Goal: Navigation & Orientation: Understand site structure

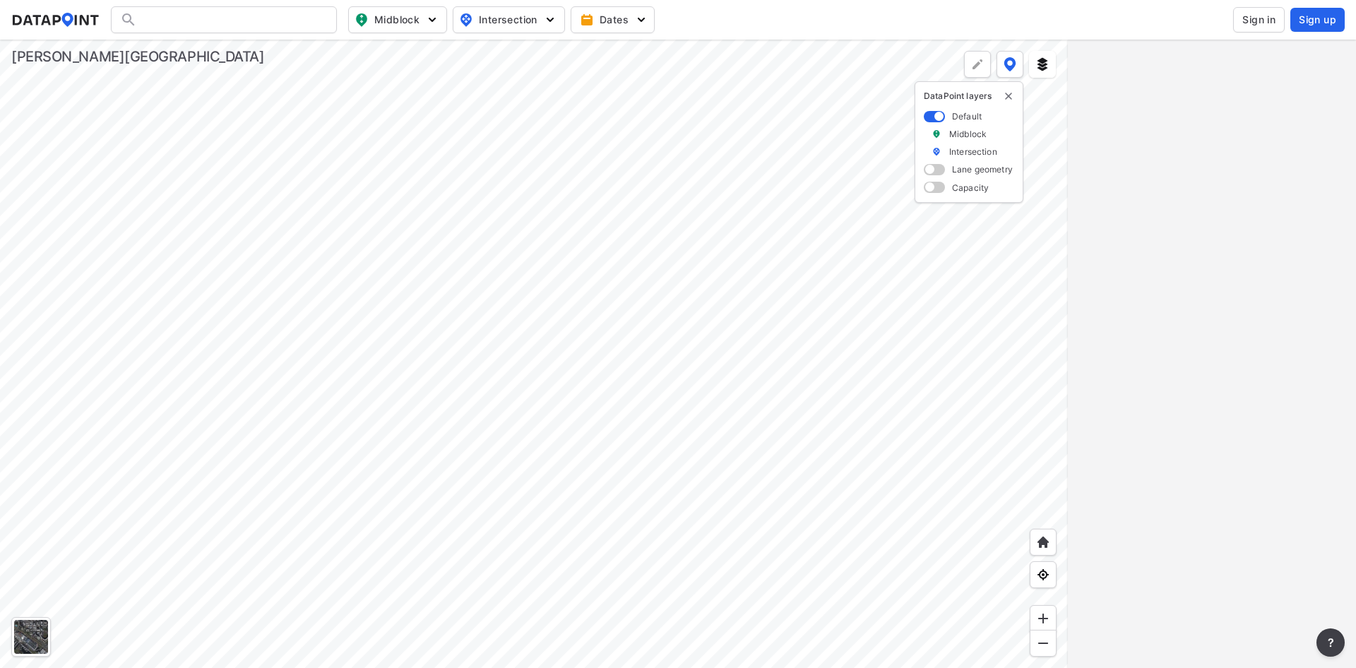
click at [719, 533] on div at bounding box center [534, 354] width 1068 height 628
click at [807, 396] on div at bounding box center [534, 354] width 1068 height 628
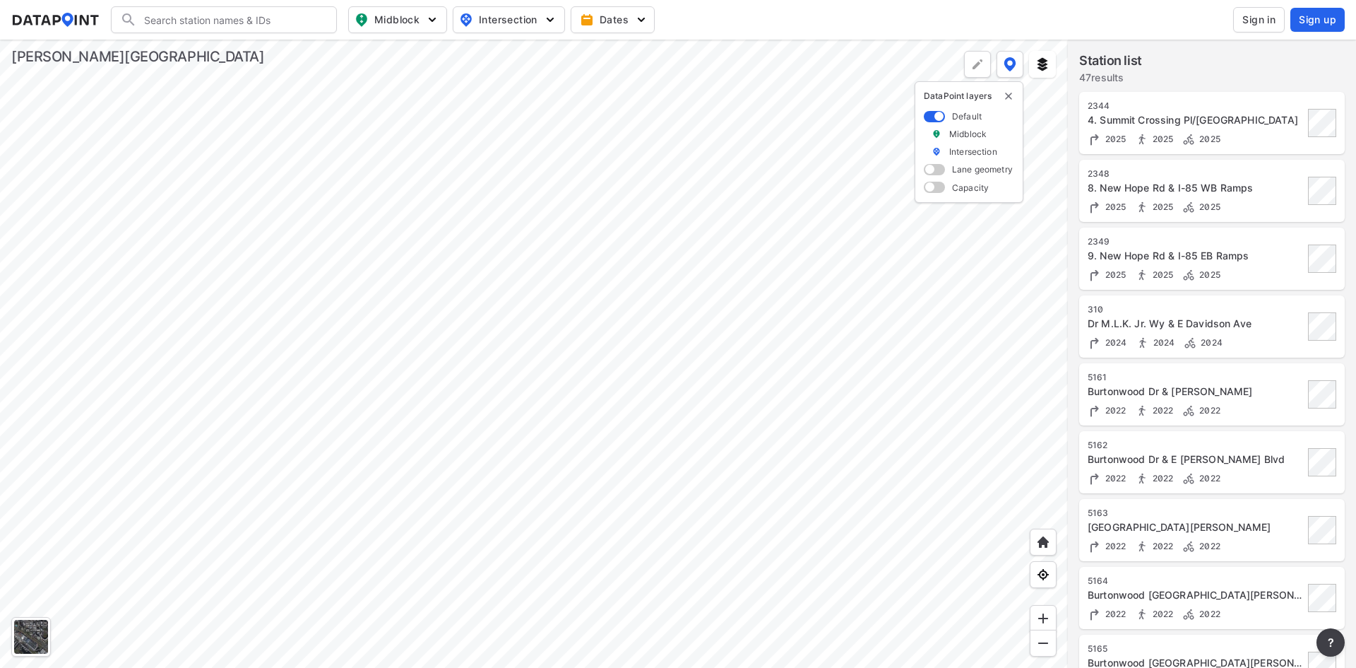
click at [581, 551] on div at bounding box center [534, 354] width 1068 height 628
click at [579, 400] on div at bounding box center [534, 354] width 1068 height 628
click at [599, 463] on div at bounding box center [534, 354] width 1068 height 628
click at [624, 467] on div at bounding box center [534, 354] width 1068 height 628
click at [552, 423] on div at bounding box center [534, 354] width 1068 height 628
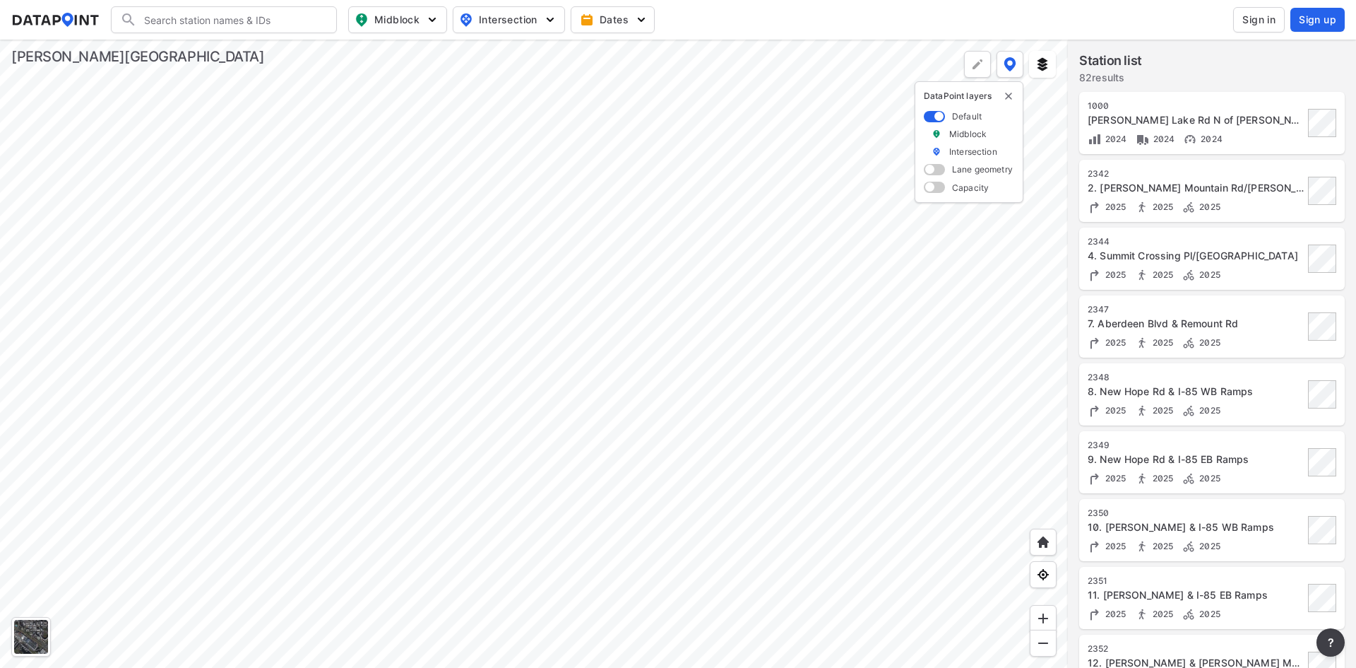
click at [675, 513] on div at bounding box center [534, 354] width 1068 height 628
click at [444, 431] on div at bounding box center [534, 354] width 1068 height 628
click at [528, 405] on div at bounding box center [534, 354] width 1068 height 628
click at [586, 340] on div at bounding box center [534, 354] width 1068 height 628
click at [387, 299] on div at bounding box center [534, 354] width 1068 height 628
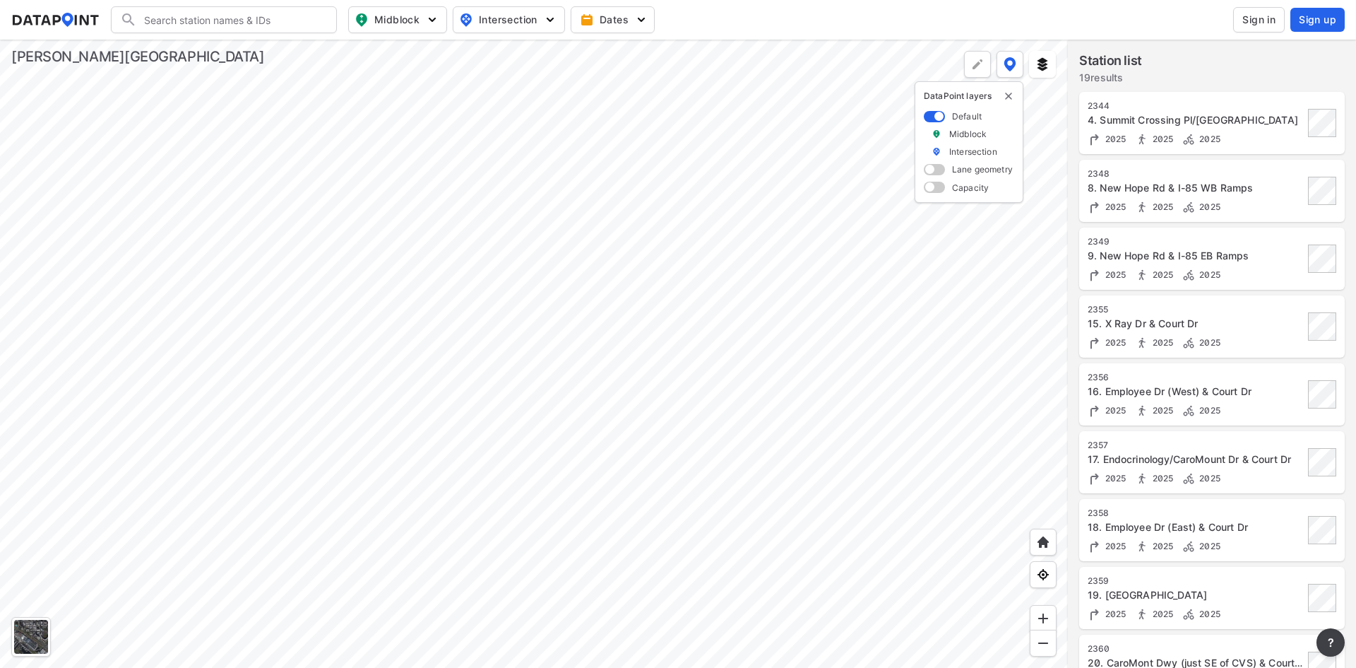
click at [308, 251] on div at bounding box center [534, 354] width 1068 height 628
click at [588, 279] on div at bounding box center [534, 354] width 1068 height 628
click at [701, 492] on div at bounding box center [534, 354] width 1068 height 628
click at [684, 285] on div at bounding box center [534, 354] width 1068 height 628
click at [725, 208] on div at bounding box center [534, 354] width 1068 height 628
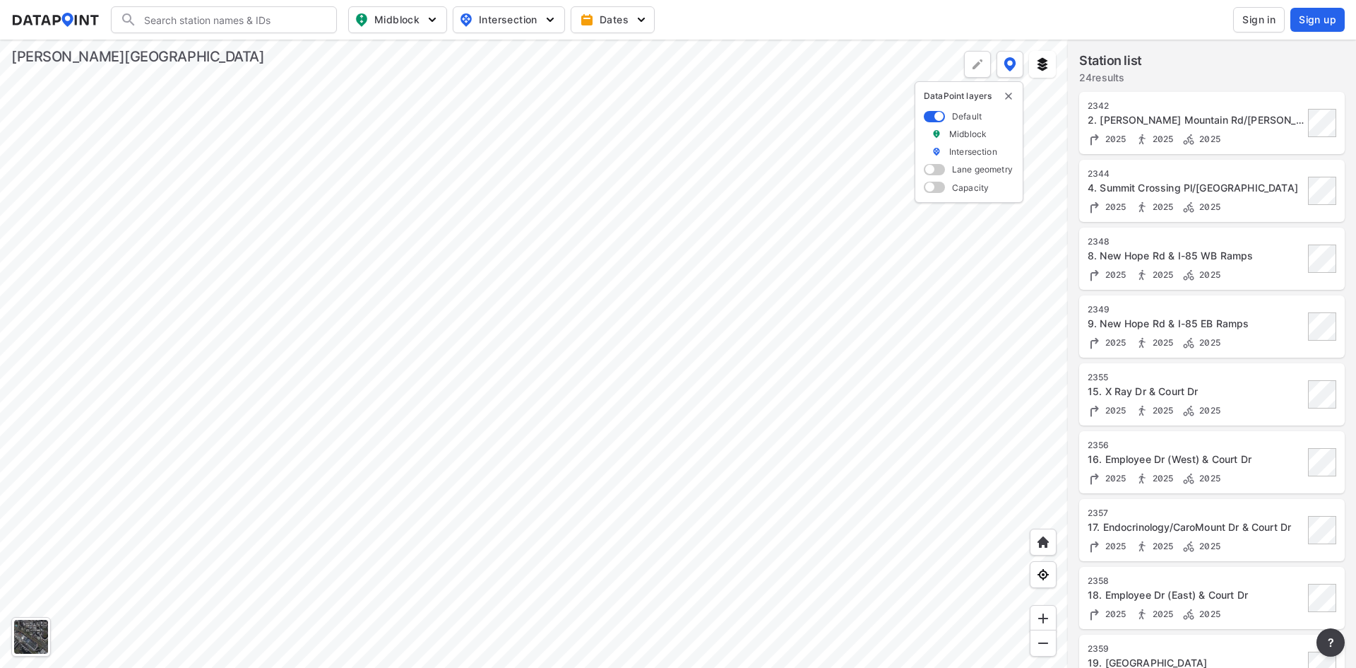
click at [704, 216] on div at bounding box center [534, 354] width 1068 height 628
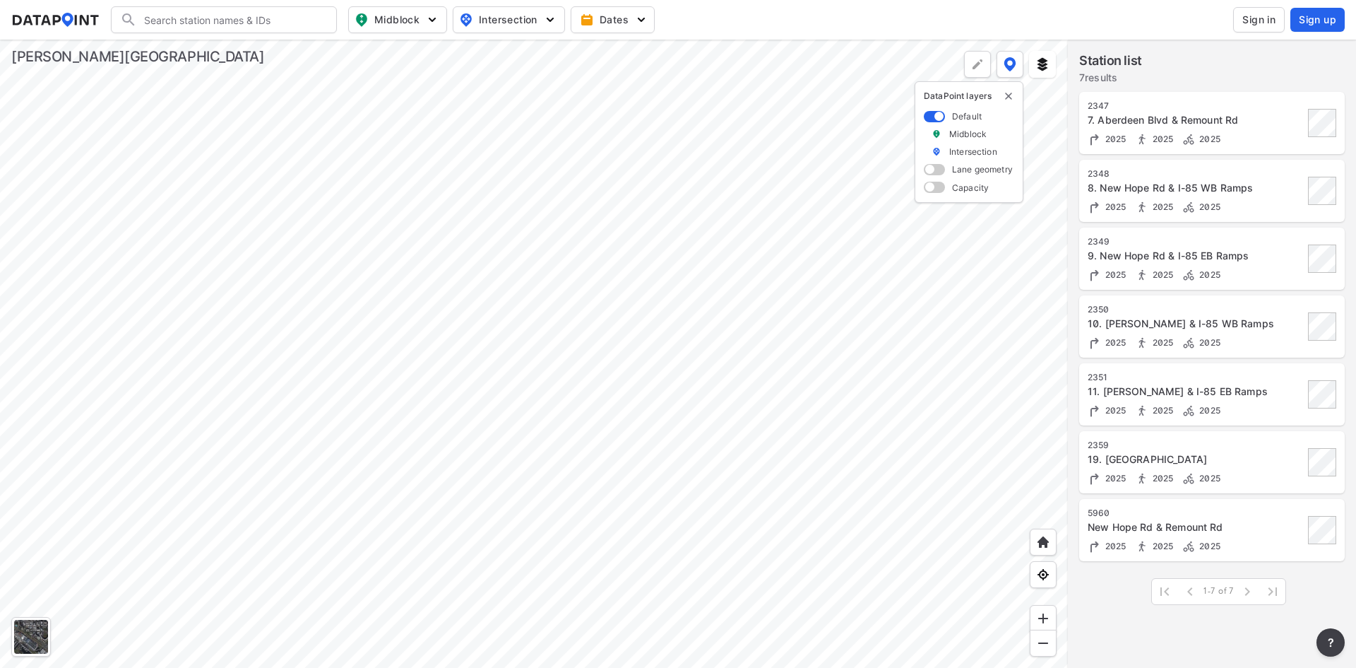
click at [704, 304] on div at bounding box center [534, 354] width 1068 height 628
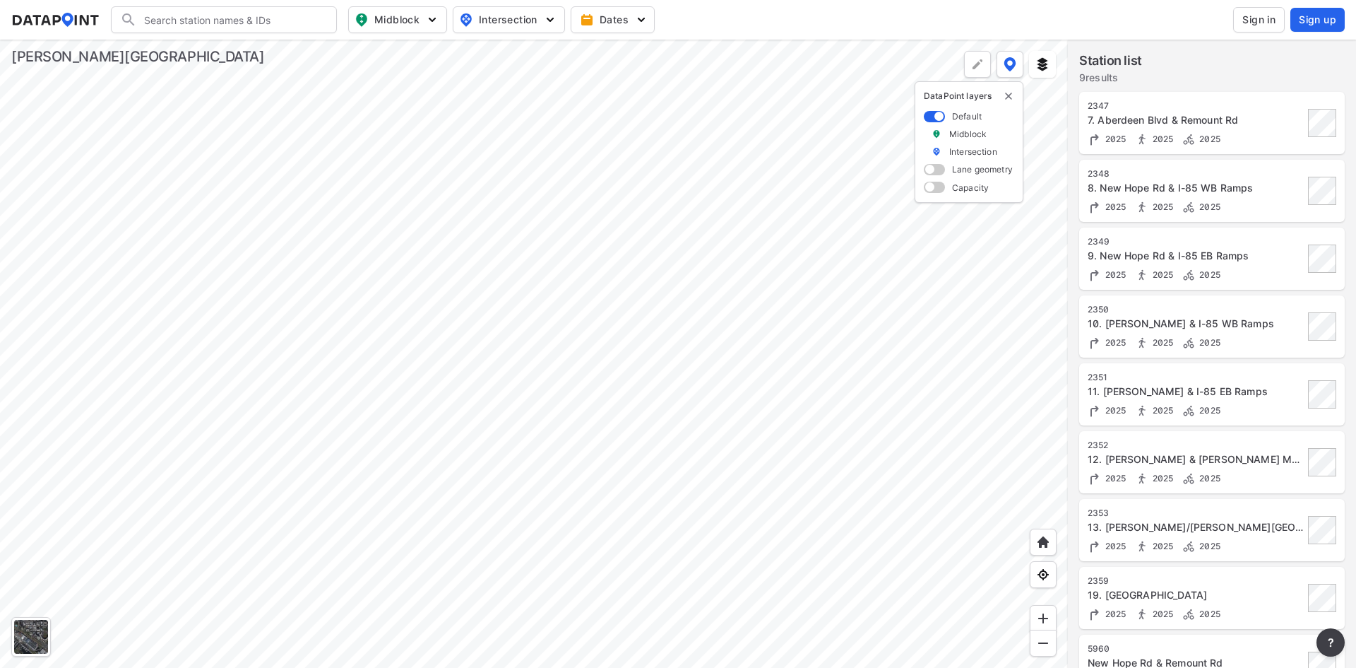
click at [756, 528] on div at bounding box center [534, 354] width 1068 height 628
click at [688, 363] on div at bounding box center [534, 354] width 1068 height 628
click at [670, 396] on div at bounding box center [534, 354] width 1068 height 628
click at [595, 445] on div at bounding box center [534, 354] width 1068 height 628
click at [638, 529] on div at bounding box center [534, 354] width 1068 height 628
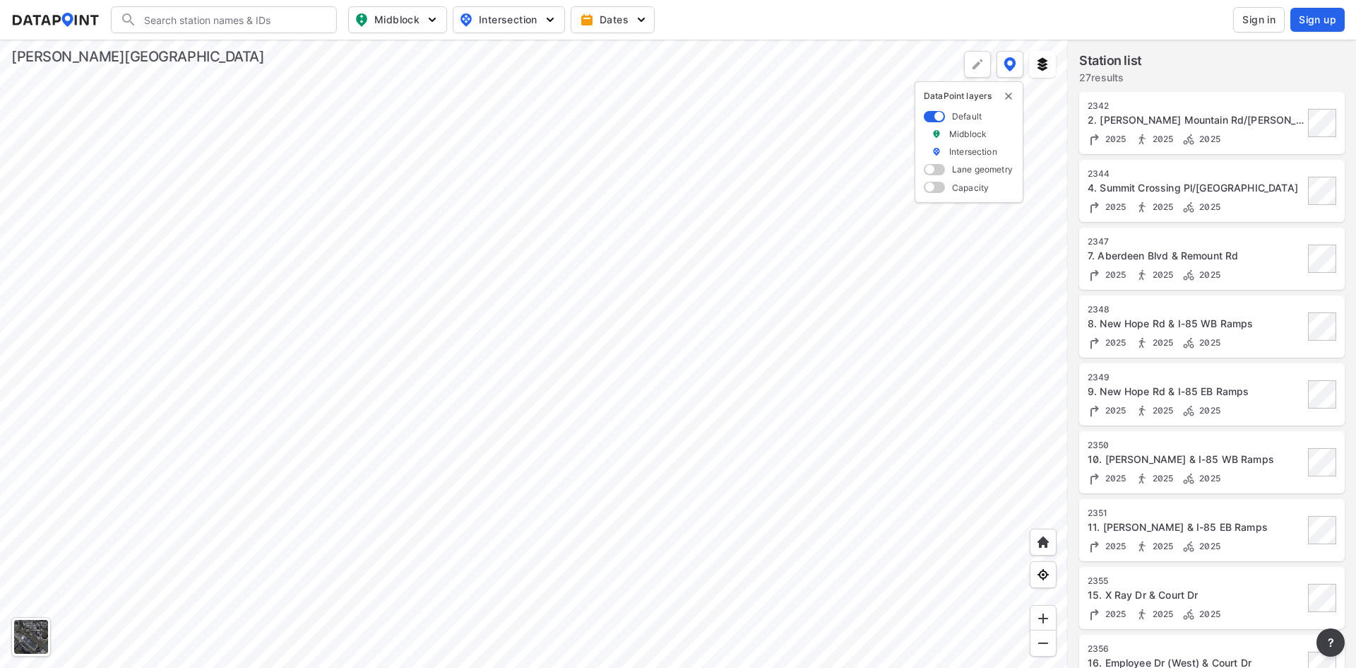
click at [406, 400] on div at bounding box center [534, 354] width 1068 height 628
click at [515, 287] on div at bounding box center [534, 354] width 1068 height 628
click at [500, 348] on div at bounding box center [534, 354] width 1068 height 628
click at [743, 300] on div at bounding box center [534, 354] width 1068 height 628
